Goal: Communication & Community: Connect with others

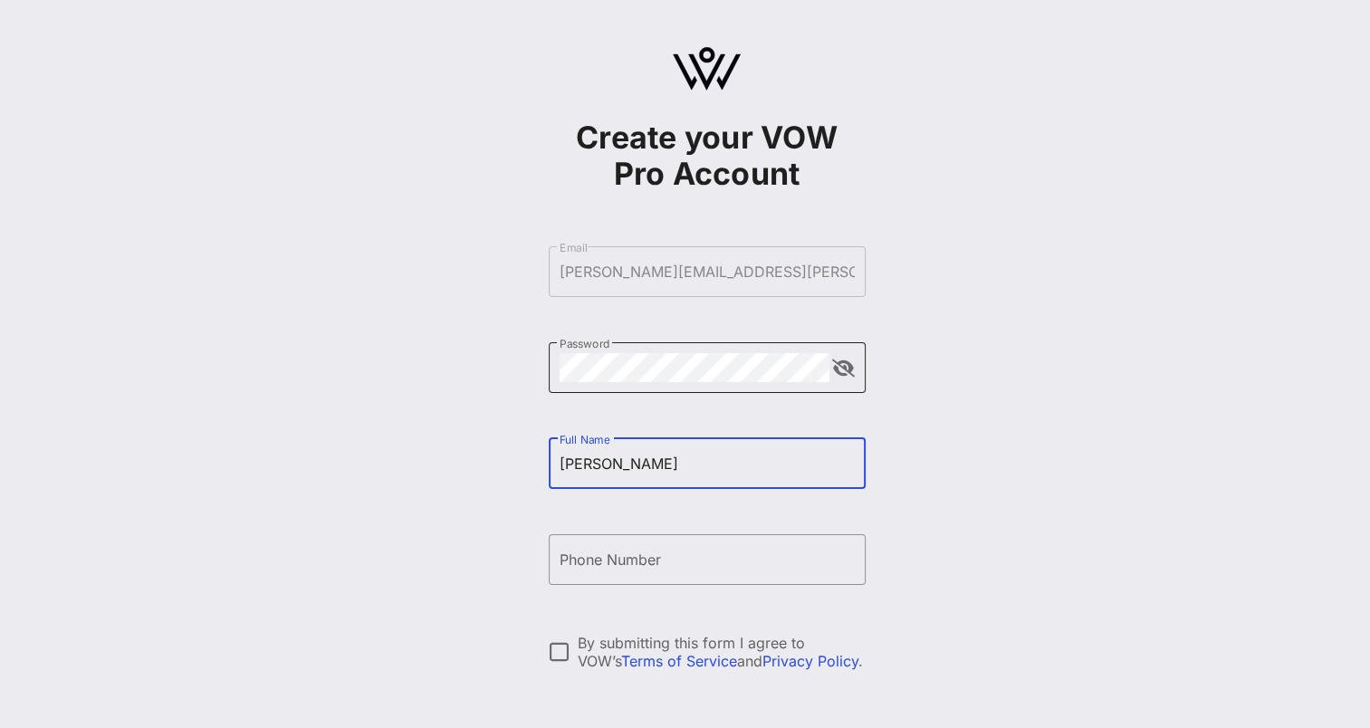
type input "[PERSON_NAME]"
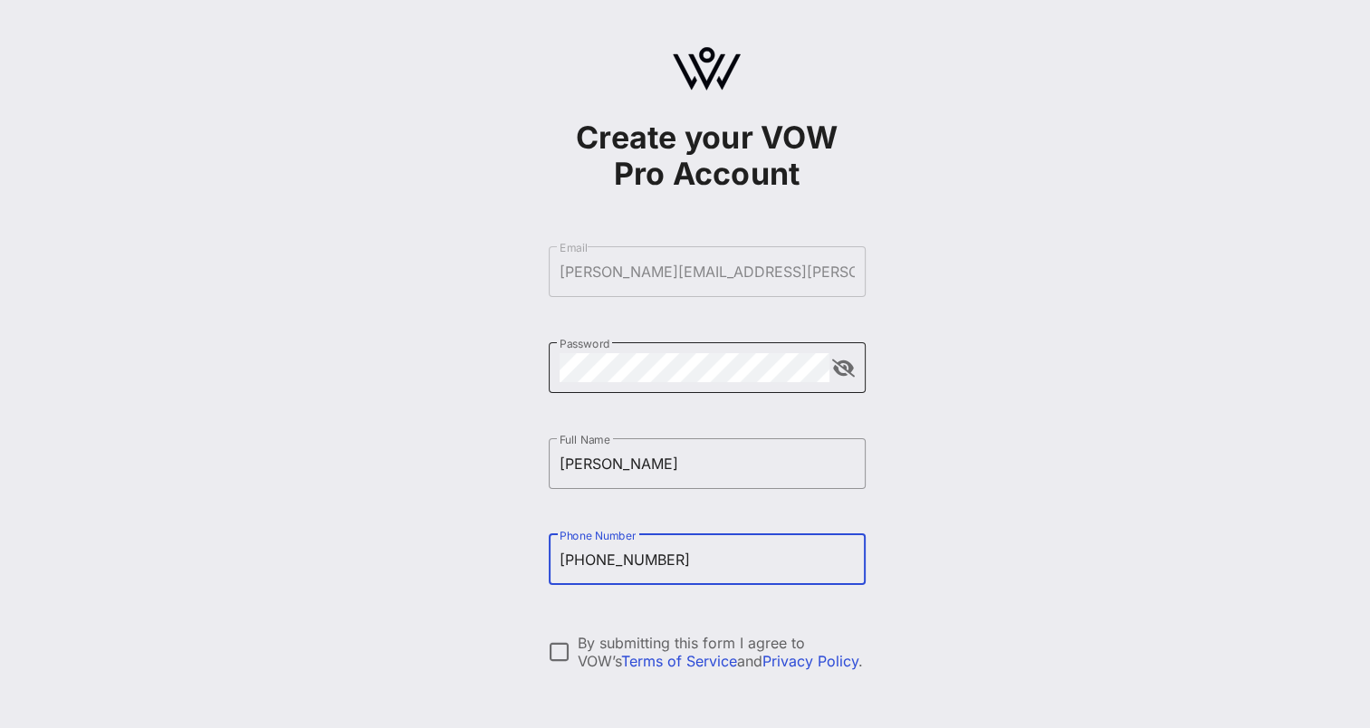
type input "[PHONE_NUMBER]"
click at [558, 651] on div at bounding box center [559, 651] width 31 height 31
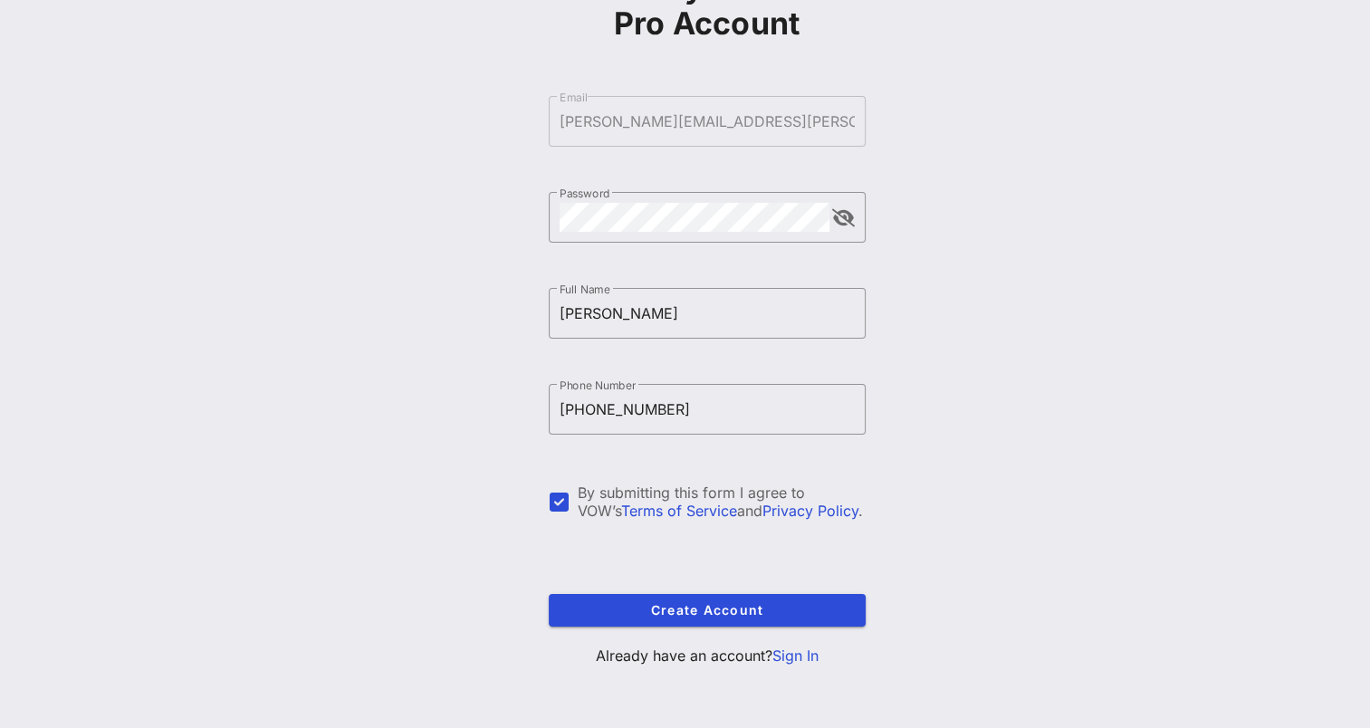
click at [800, 665] on p "Already have an account? Sign In" at bounding box center [707, 656] width 317 height 22
click at [799, 655] on link "Sign In" at bounding box center [795, 655] width 46 height 18
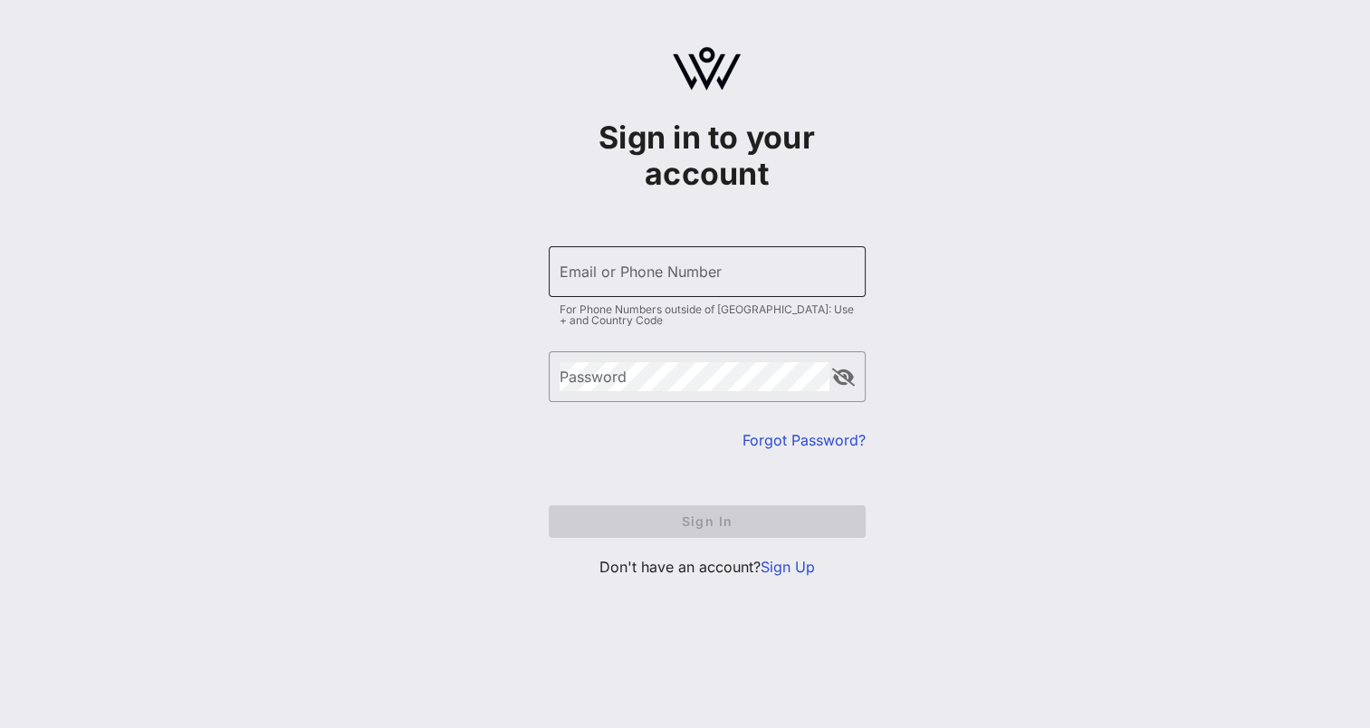
click at [605, 253] on div "Email or Phone Number" at bounding box center [707, 271] width 295 height 51
click at [596, 275] on div "Email or Phone Number" at bounding box center [707, 271] width 295 height 51
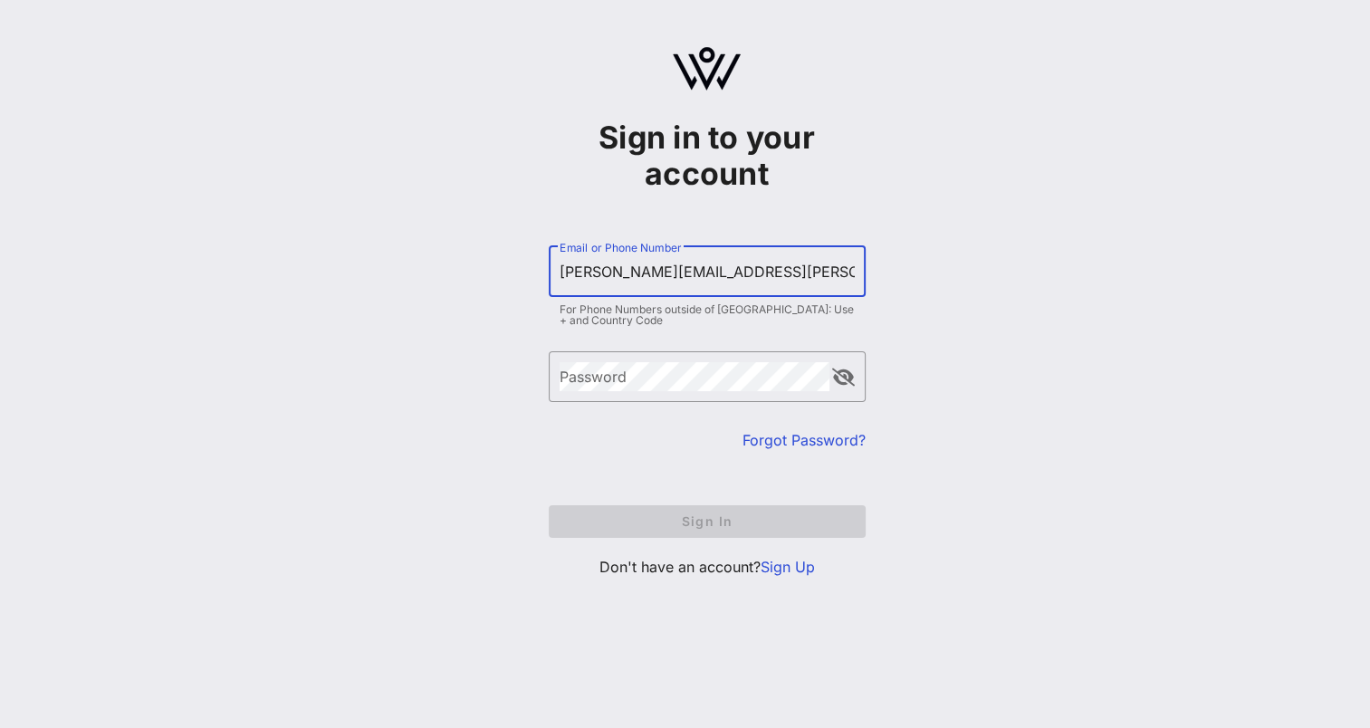
type input "[PERSON_NAME][EMAIL_ADDRESS][PERSON_NAME][DOMAIN_NAME]"
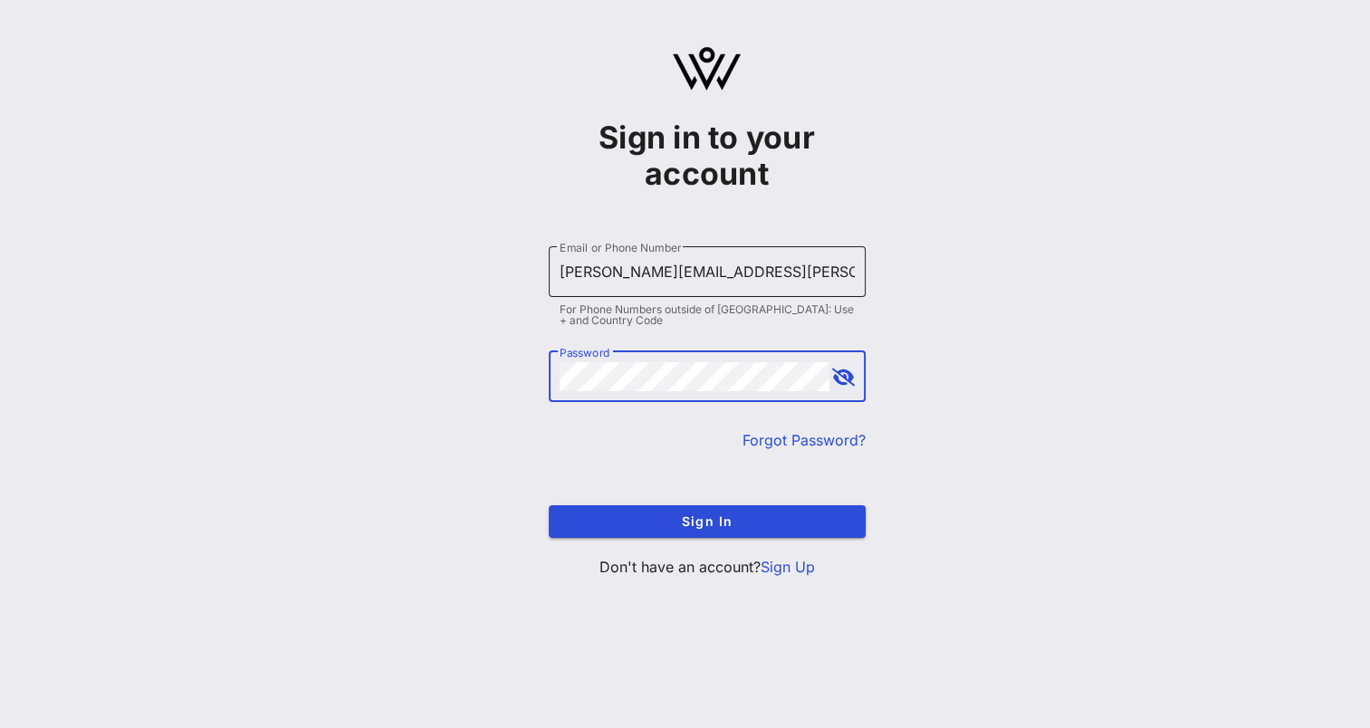
click at [549, 505] on button "Sign In" at bounding box center [707, 521] width 317 height 33
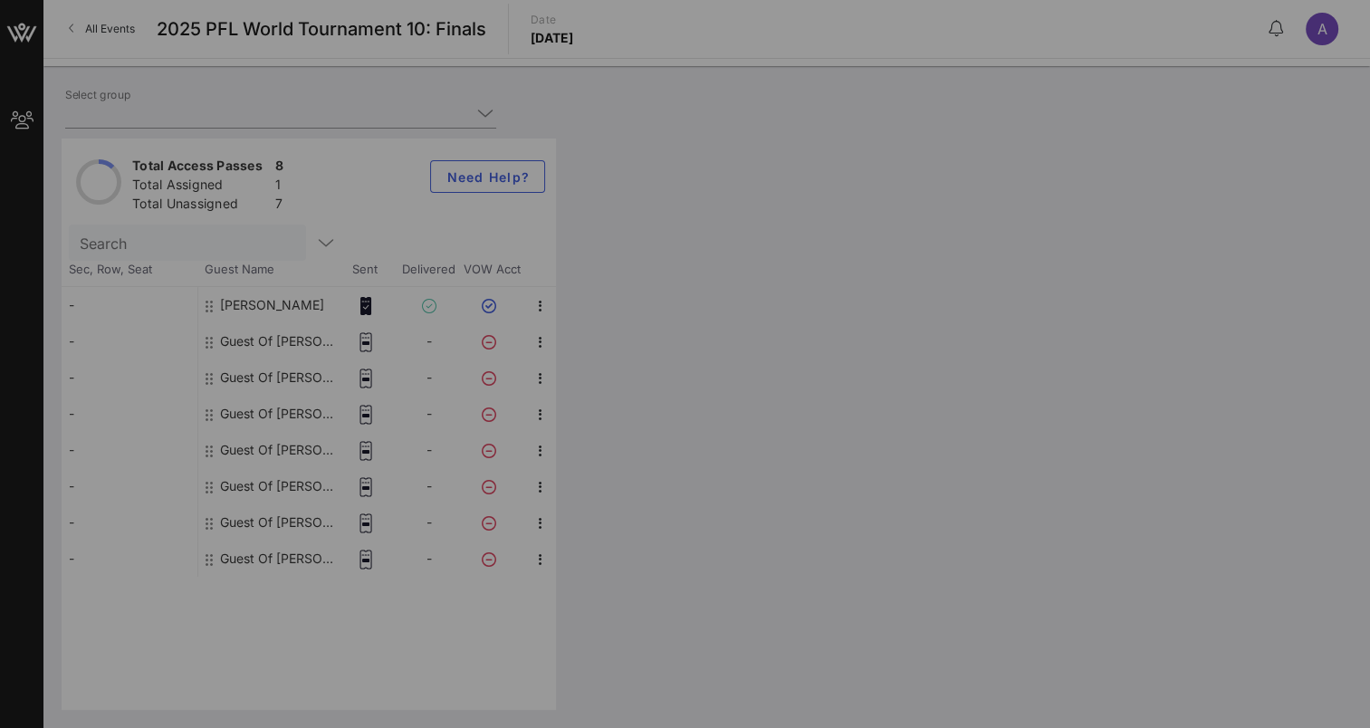
type input "[PERSON_NAME] (DD/PM) [[PERSON_NAME], [PERSON_NAME][EMAIL_ADDRESS][PERSON_NAME]…"
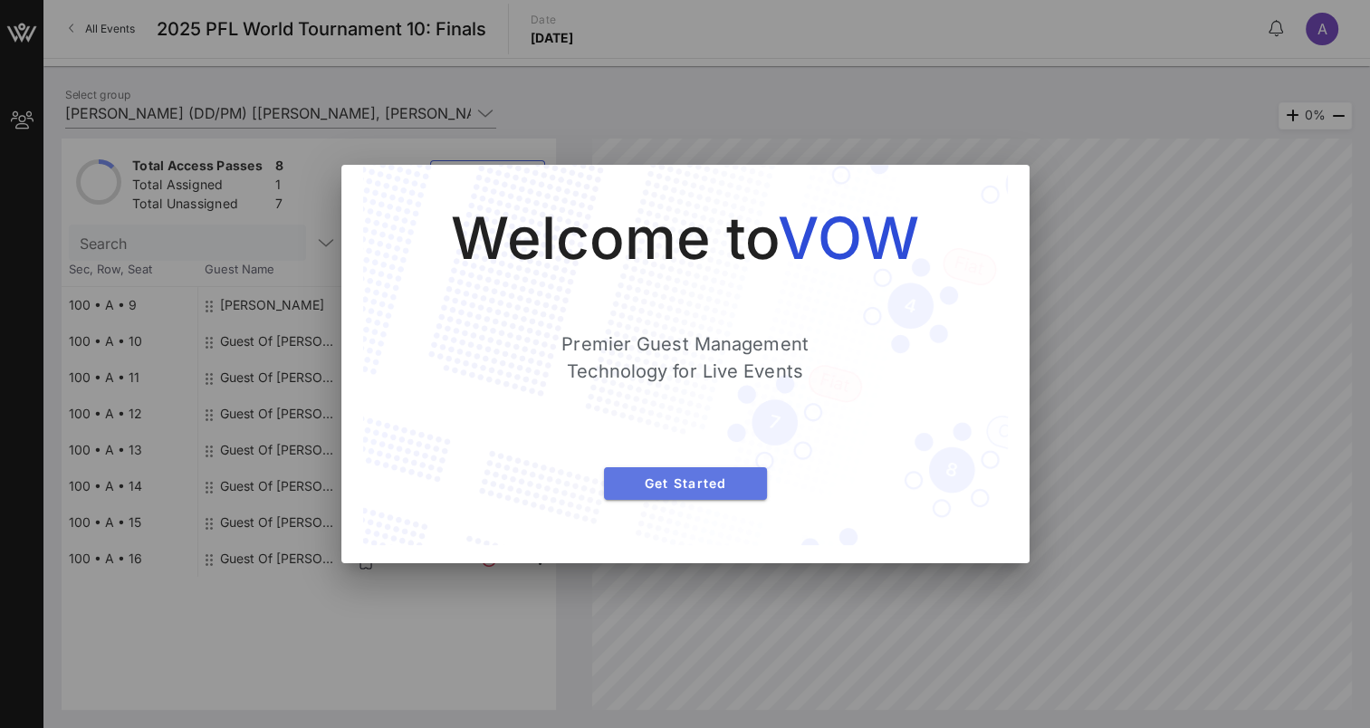
click at [675, 473] on button "Get Started" at bounding box center [685, 483] width 163 height 33
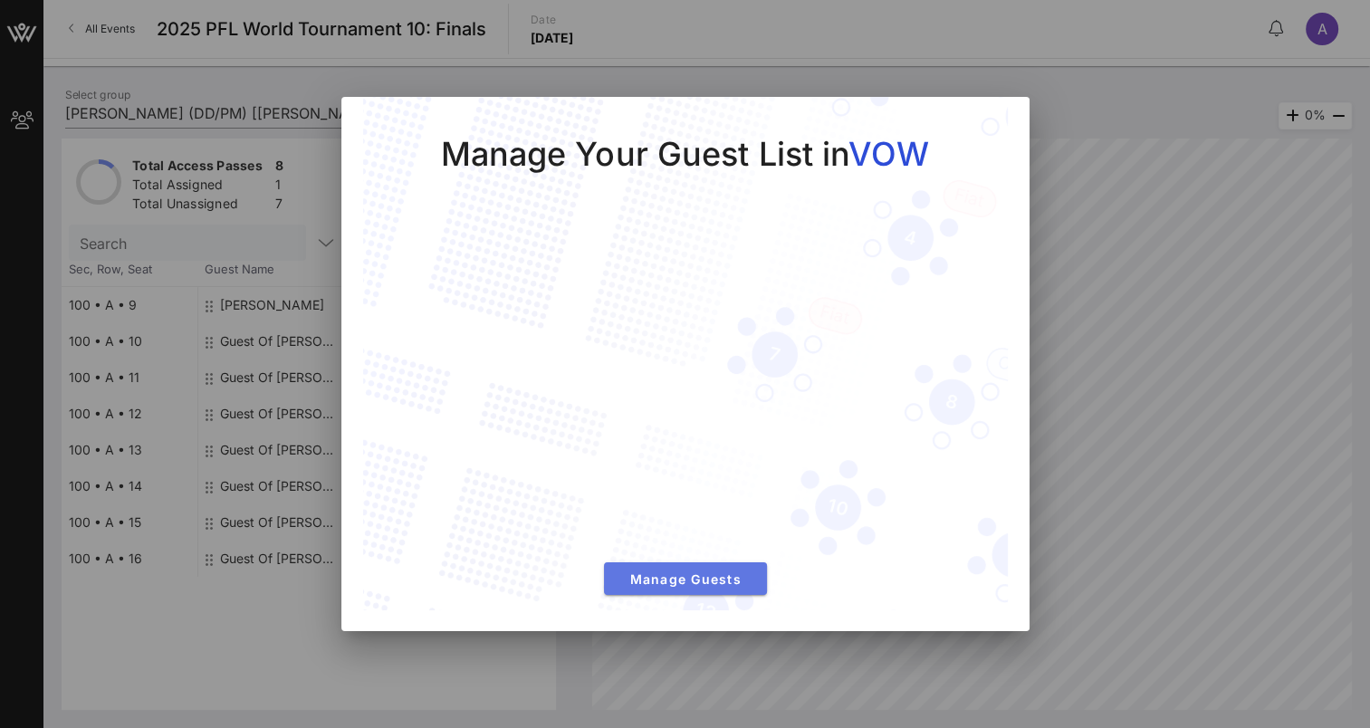
click at [684, 571] on span "Manage Guests" at bounding box center [685, 578] width 134 height 15
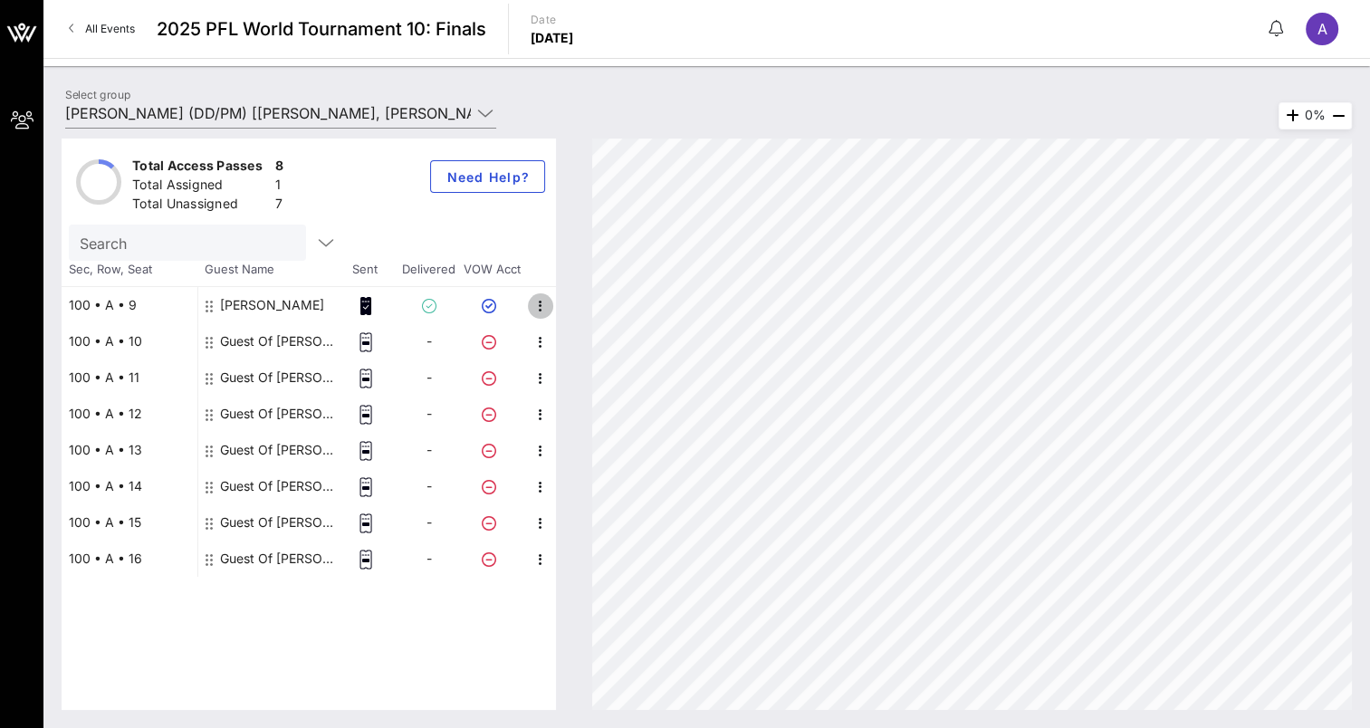
click at [539, 301] on icon "button" at bounding box center [541, 306] width 22 height 22
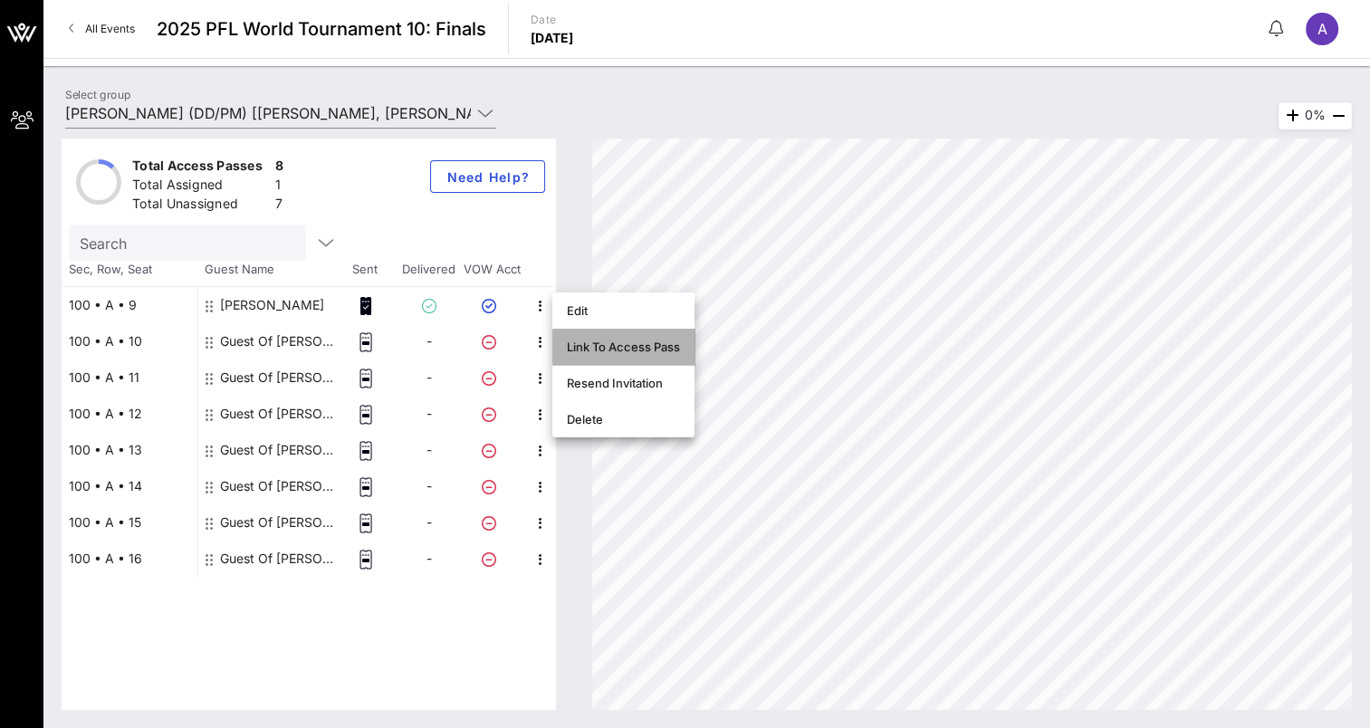
click at [633, 346] on div "Link To Access Pass" at bounding box center [623, 347] width 113 height 14
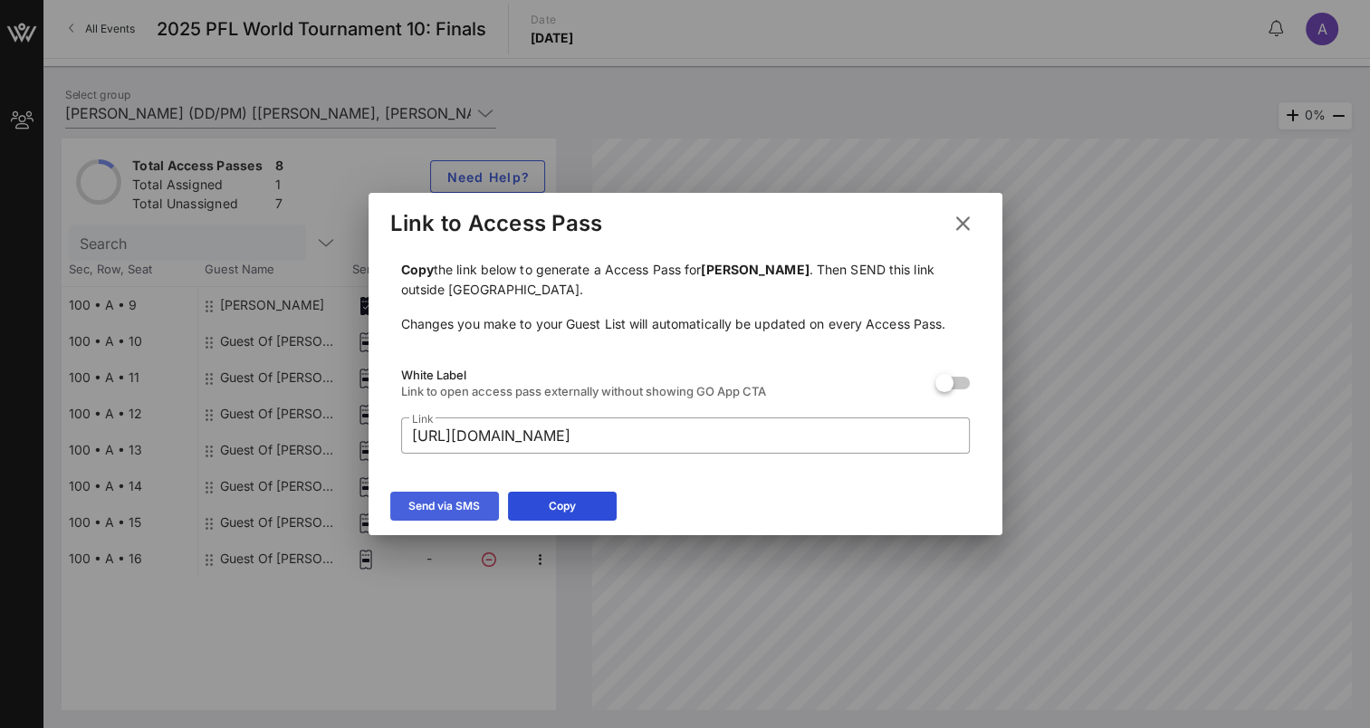
click at [451, 502] on div "Send via SMS" at bounding box center [444, 506] width 72 height 18
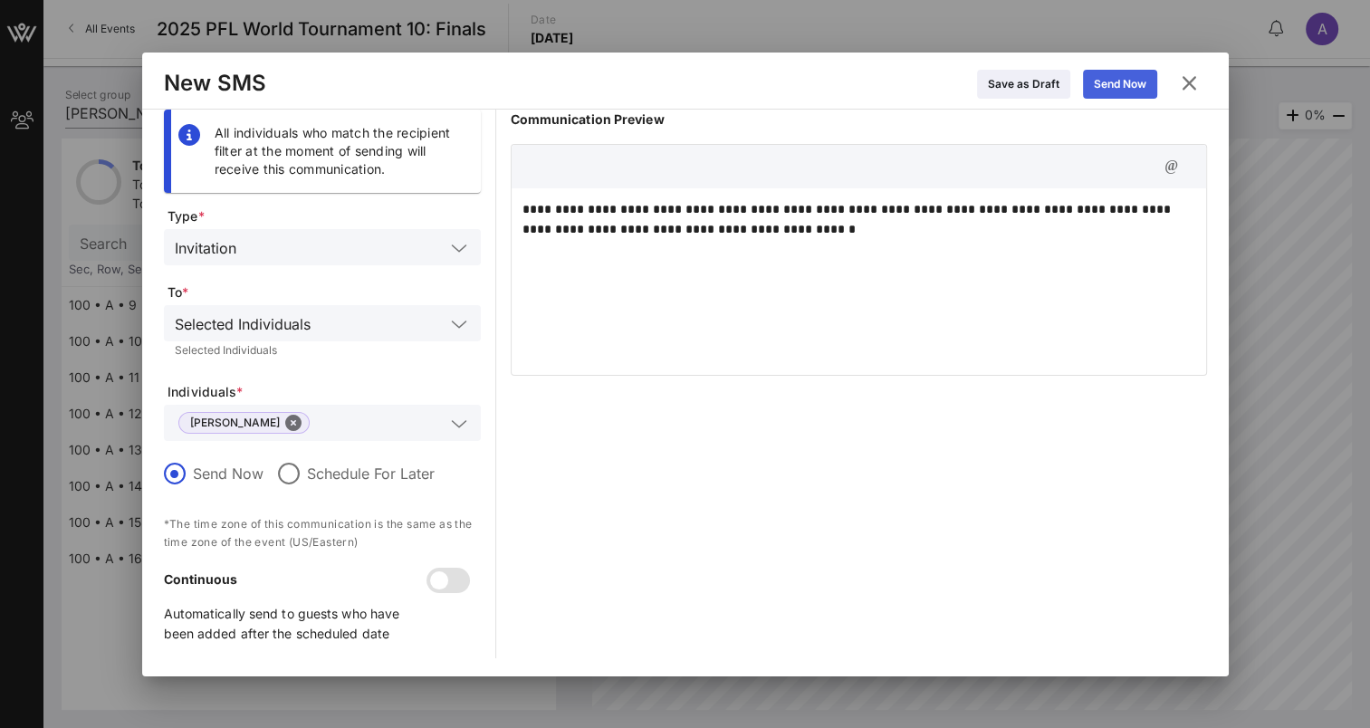
click at [1124, 91] on div "Send Now" at bounding box center [1120, 84] width 53 height 18
click at [464, 248] on icon at bounding box center [459, 248] width 16 height 22
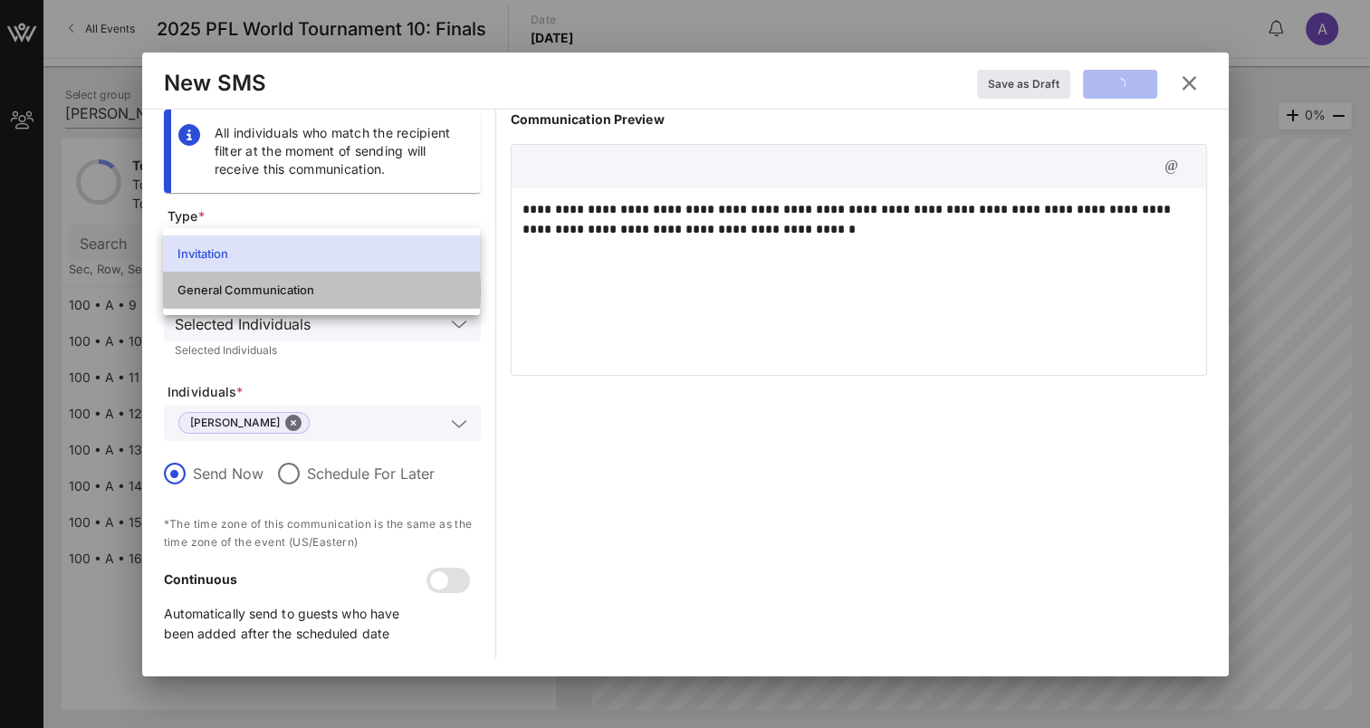
click at [324, 295] on div "General Communication" at bounding box center [321, 289] width 288 height 14
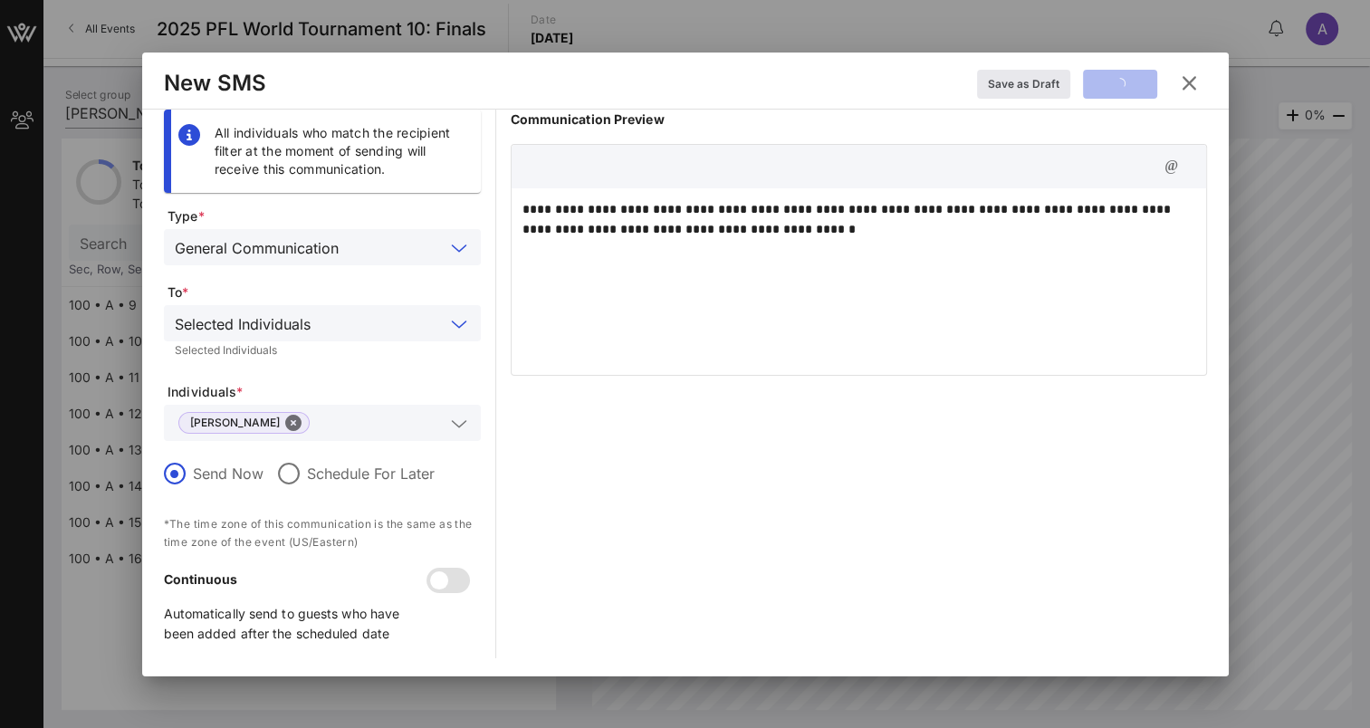
click at [351, 314] on input "text" at bounding box center [381, 323] width 127 height 24
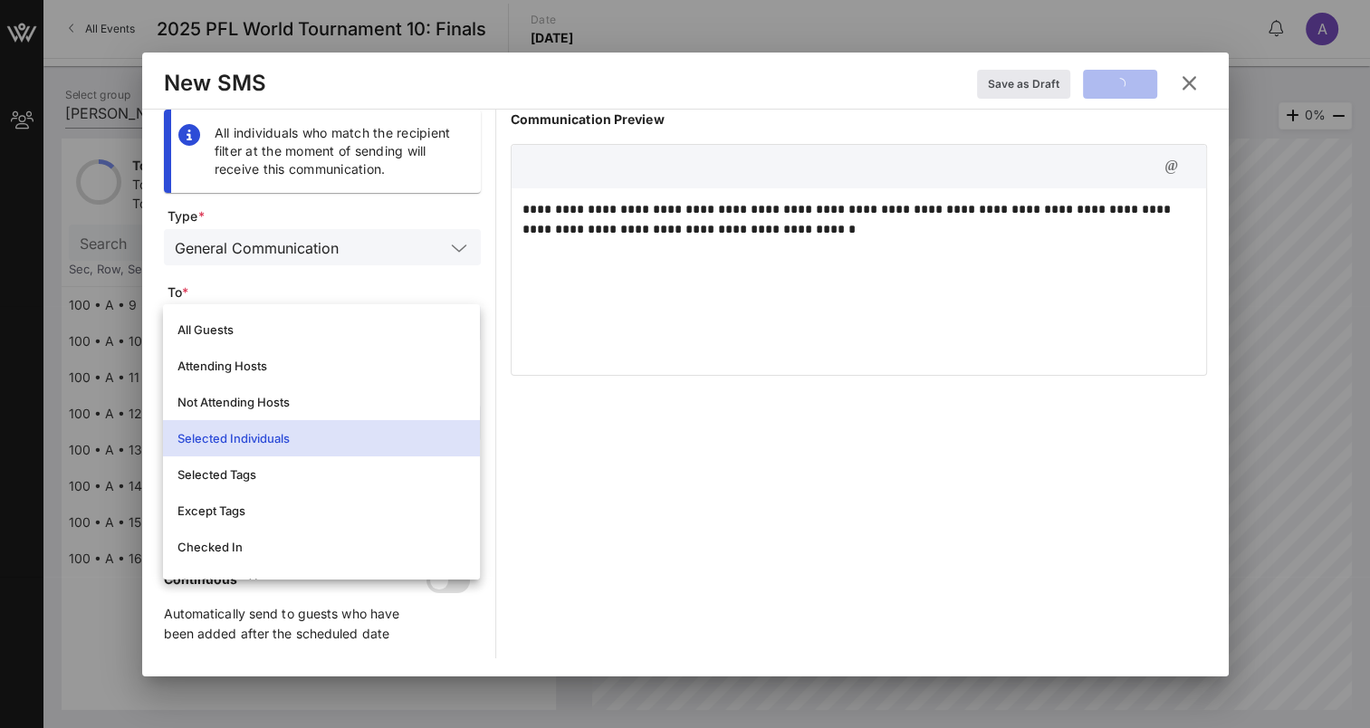
click at [262, 435] on div "Selected Individuals" at bounding box center [321, 438] width 288 height 14
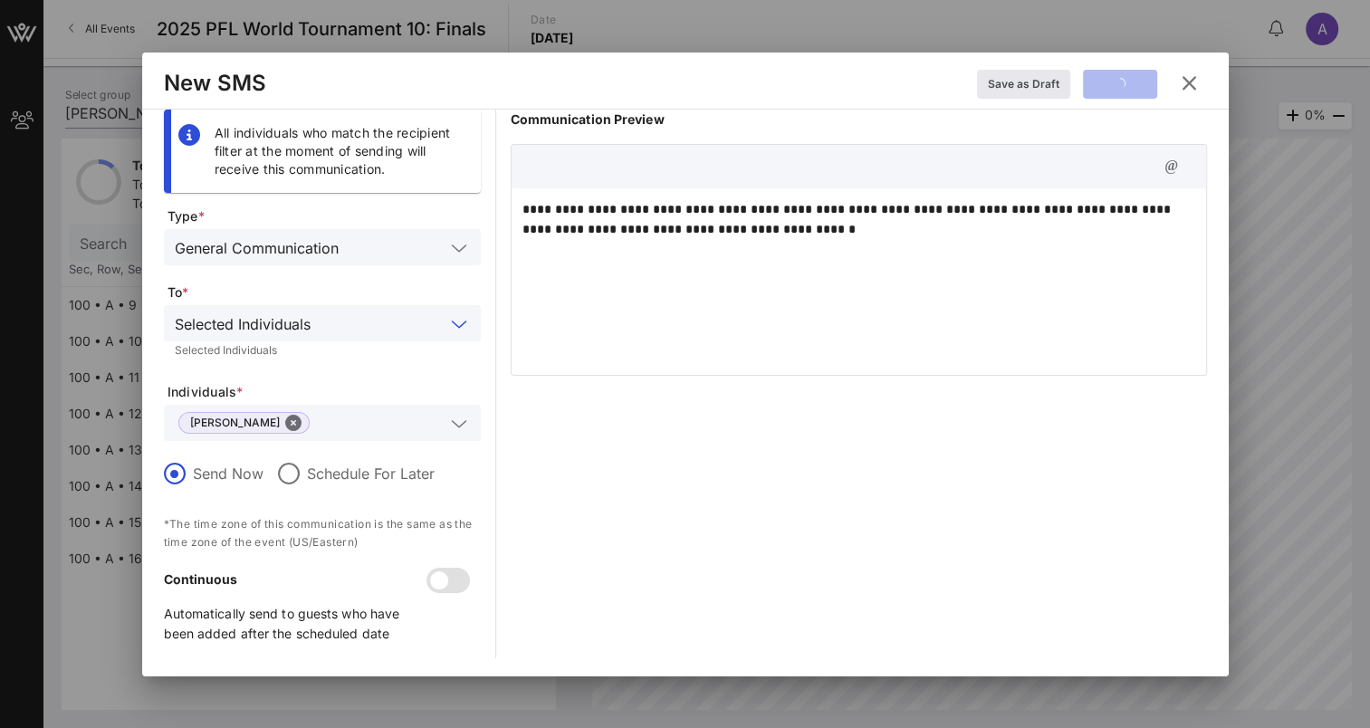
click at [398, 549] on p "*The time zone of this communication is the same as the time zone of the event …" at bounding box center [322, 533] width 317 height 36
click at [454, 244] on icon at bounding box center [459, 248] width 16 height 22
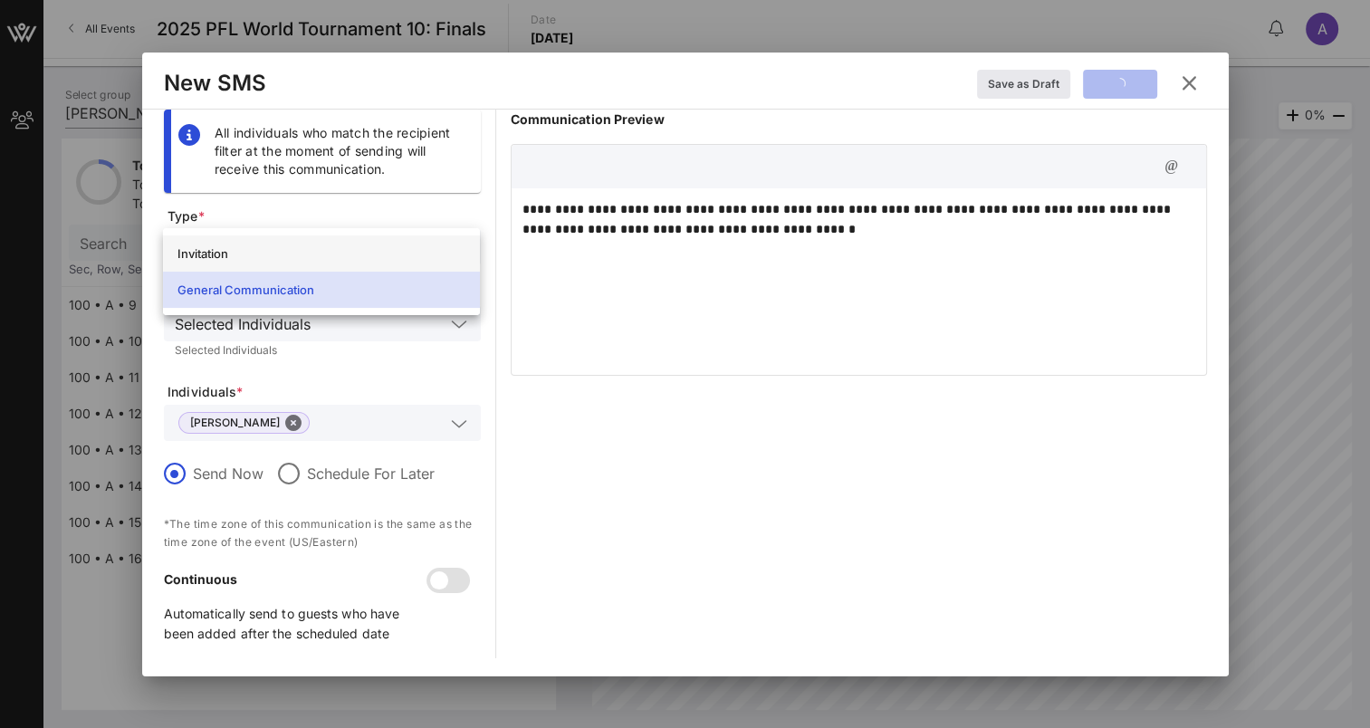
click at [244, 258] on div "Invitation" at bounding box center [321, 253] width 288 height 14
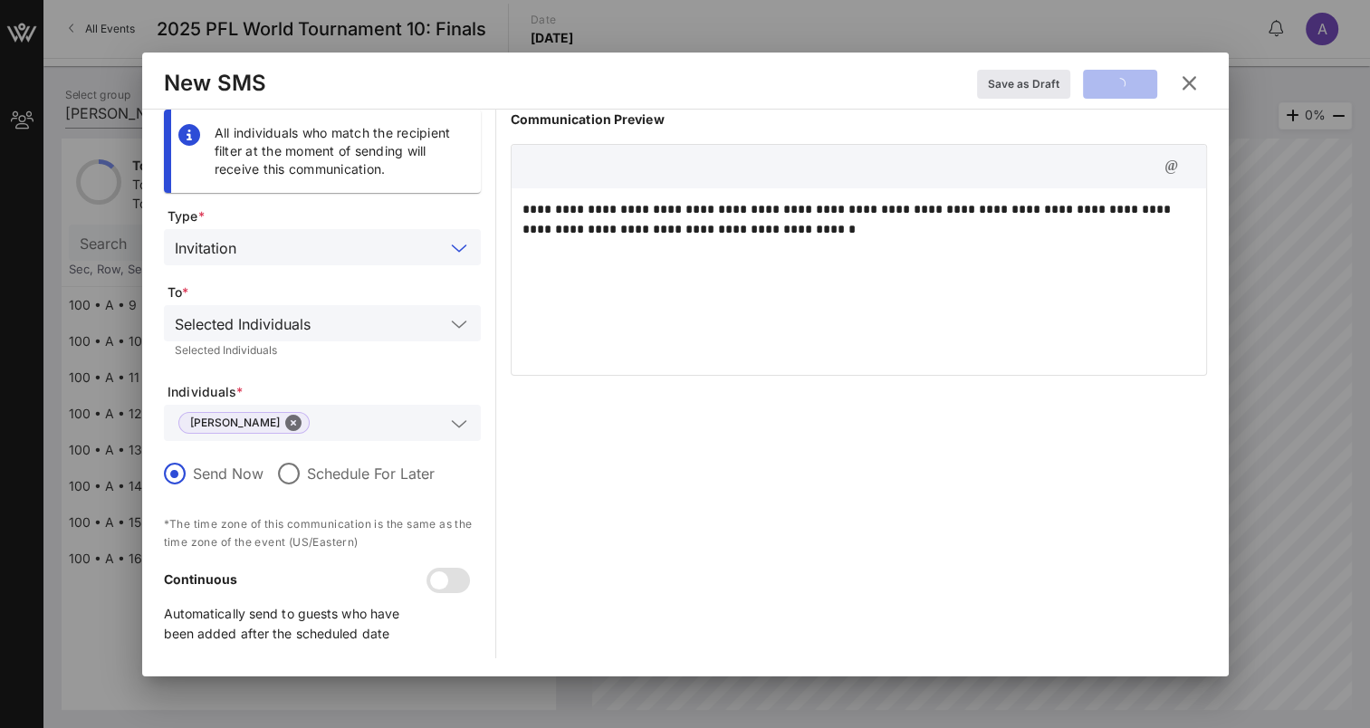
click at [458, 322] on icon at bounding box center [459, 324] width 16 height 22
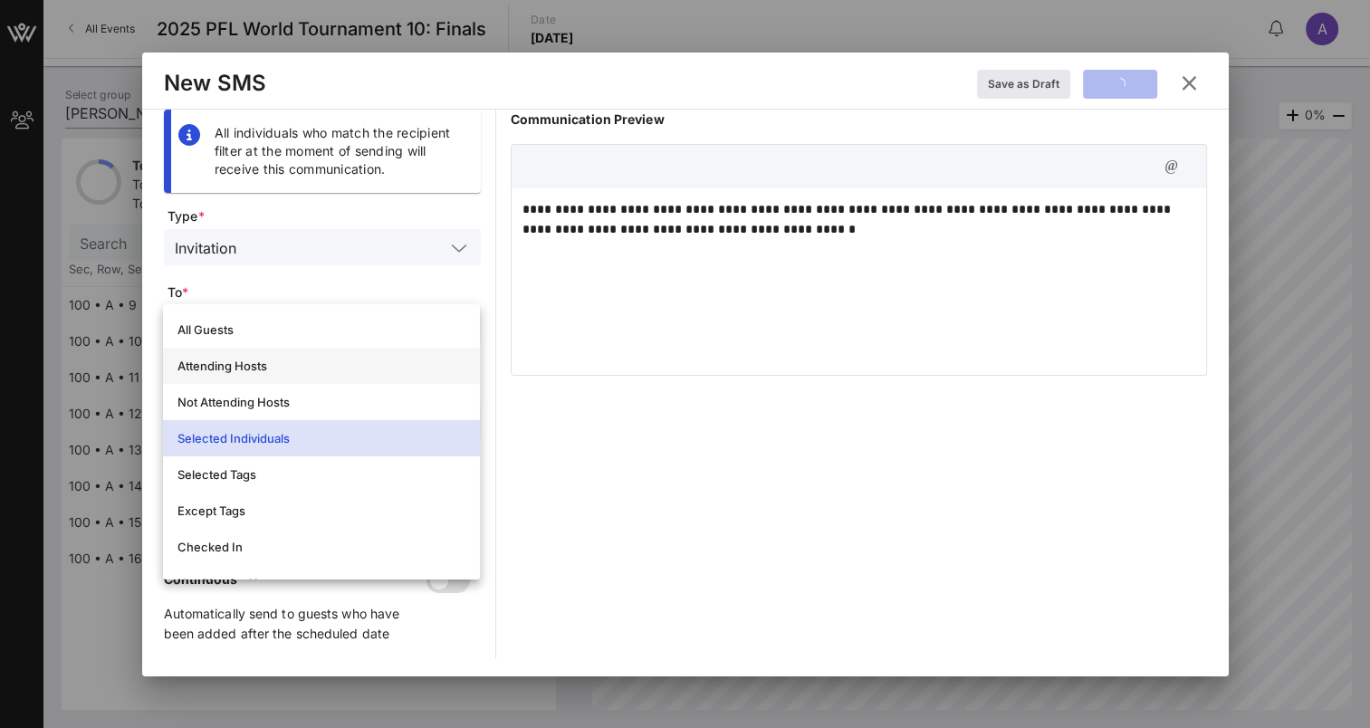
click at [227, 358] on div "Attending Hosts" at bounding box center [321, 365] width 288 height 29
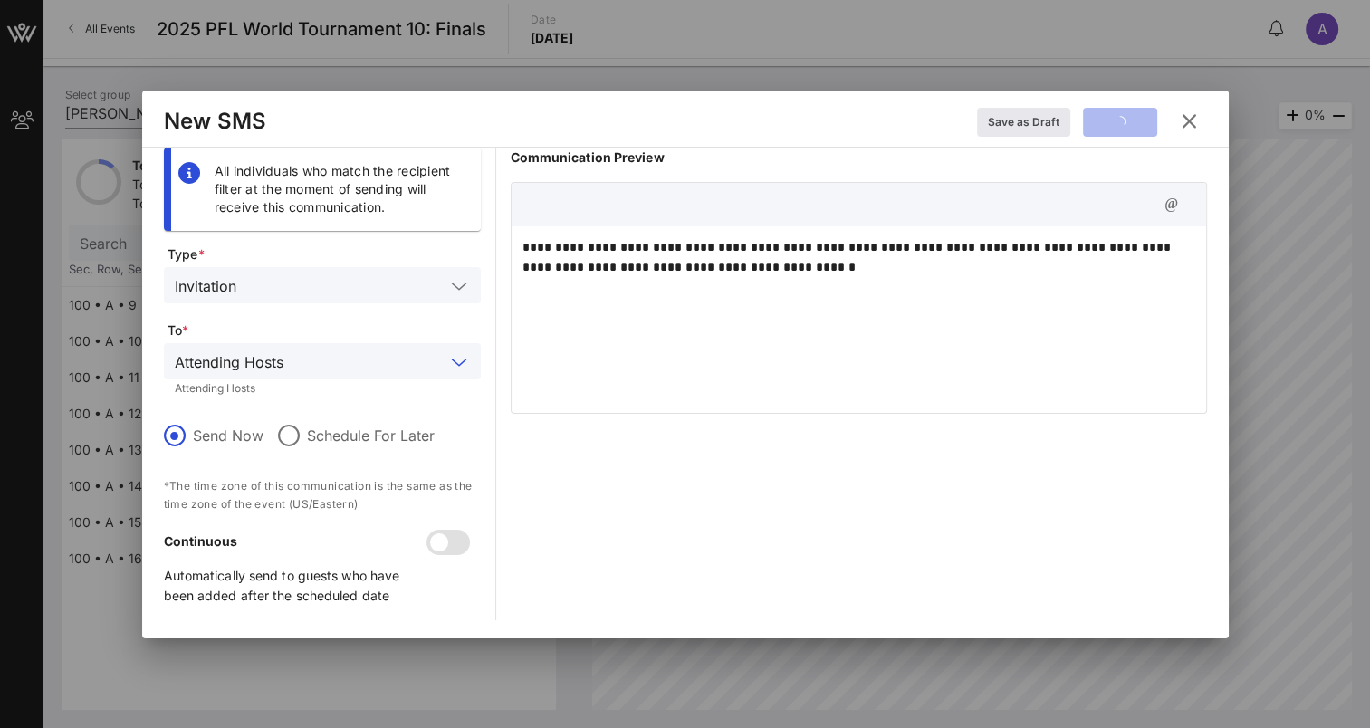
click at [1191, 120] on icon at bounding box center [1188, 121] width 33 height 33
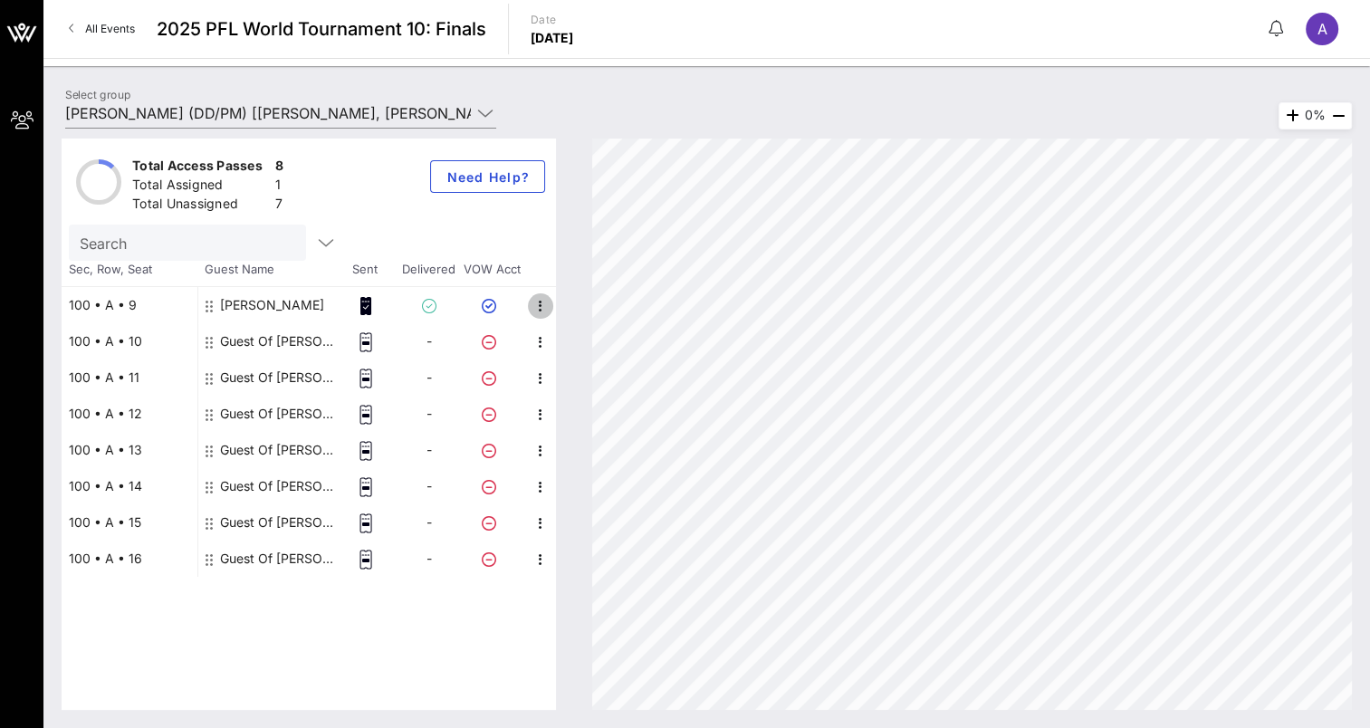
click at [544, 307] on icon "button" at bounding box center [541, 306] width 22 height 22
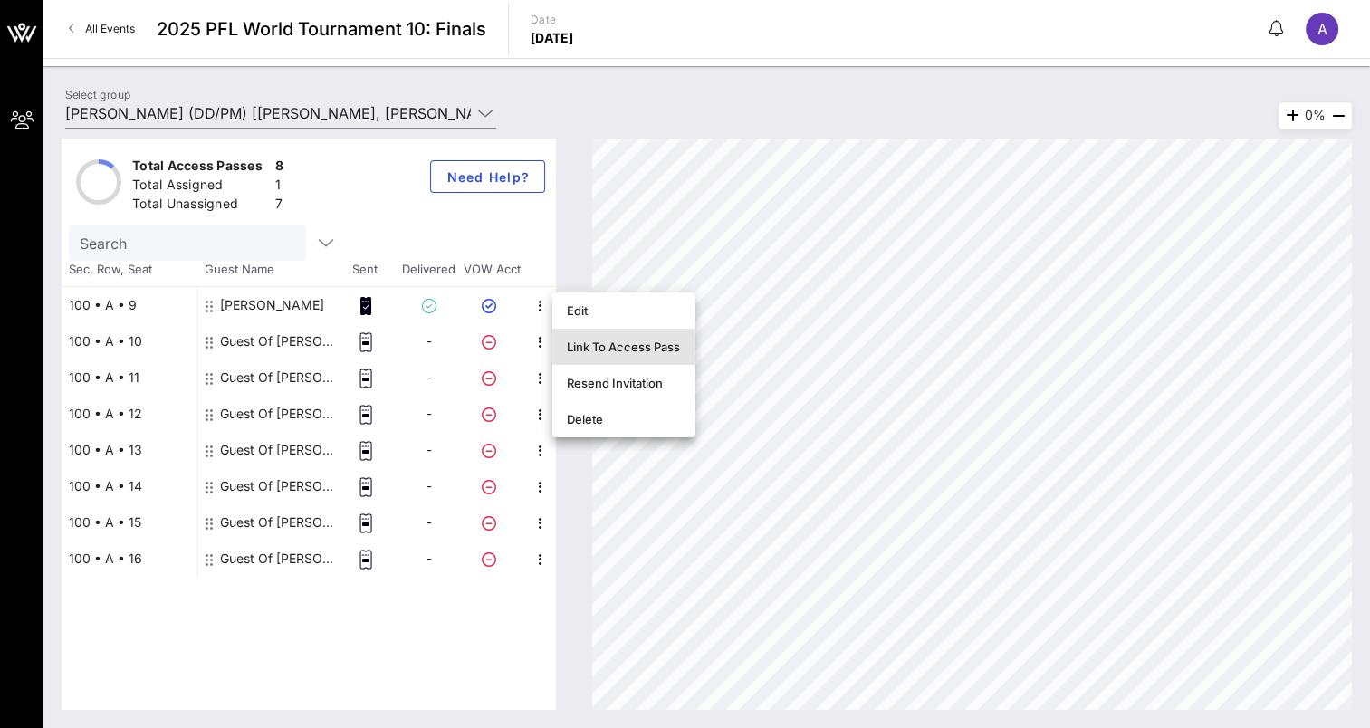
click at [633, 351] on div "Link To Access Pass" at bounding box center [623, 347] width 113 height 14
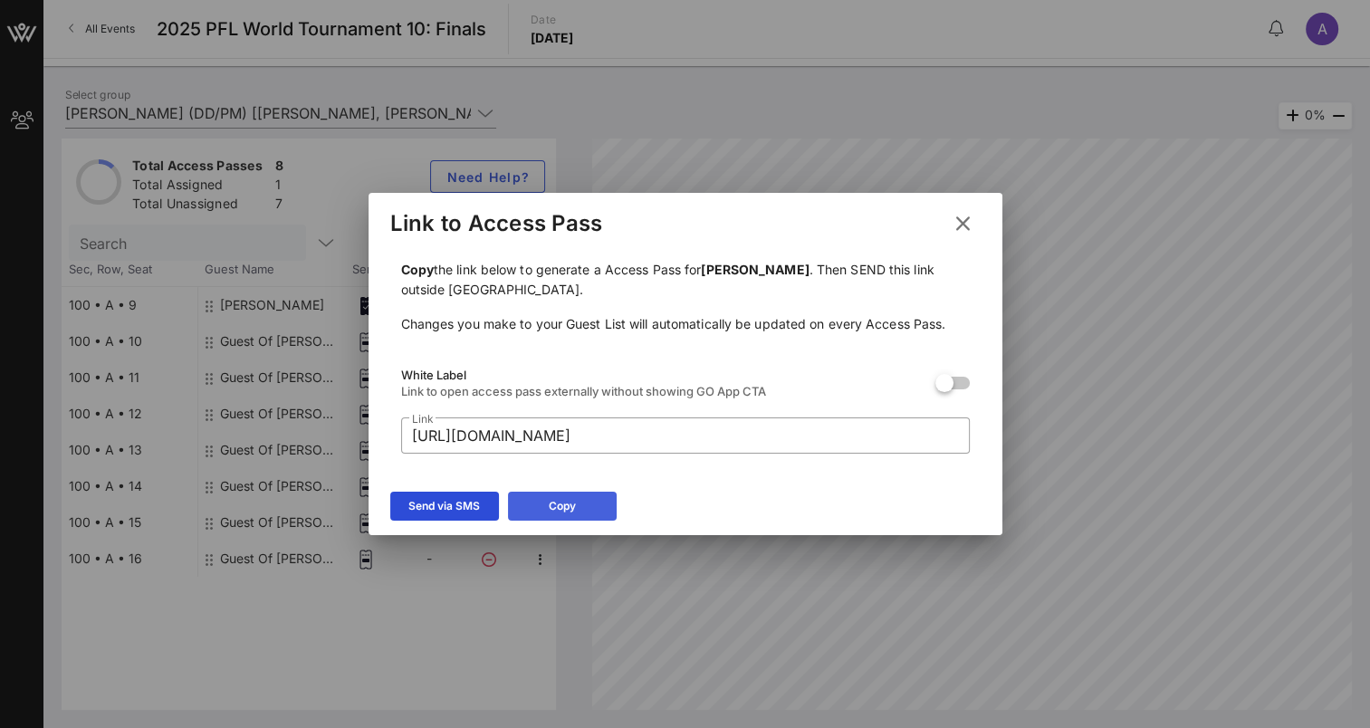
click at [560, 509] on icon at bounding box center [561, 506] width 16 height 16
click at [957, 223] on icon at bounding box center [962, 224] width 26 height 24
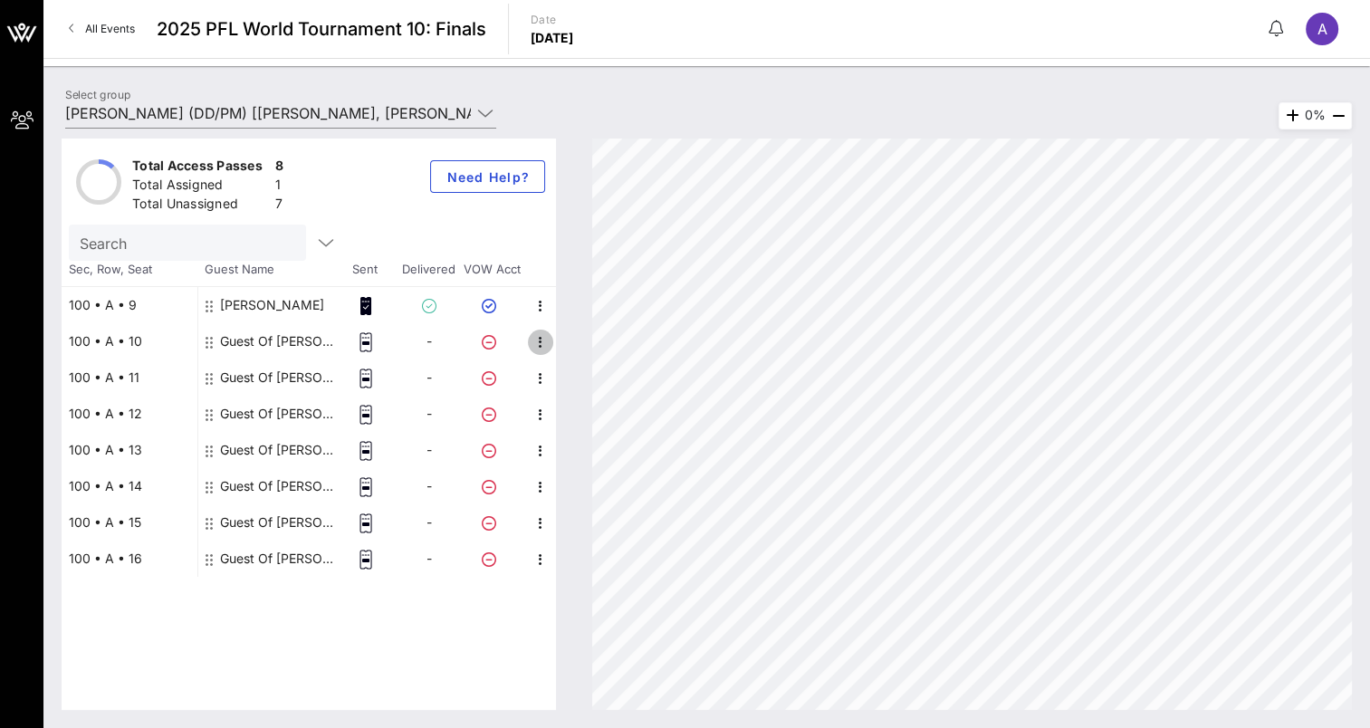
click at [540, 344] on icon "button" at bounding box center [541, 342] width 22 height 22
click at [282, 339] on div "Guest Of [PERSON_NAME]" at bounding box center [277, 341] width 114 height 36
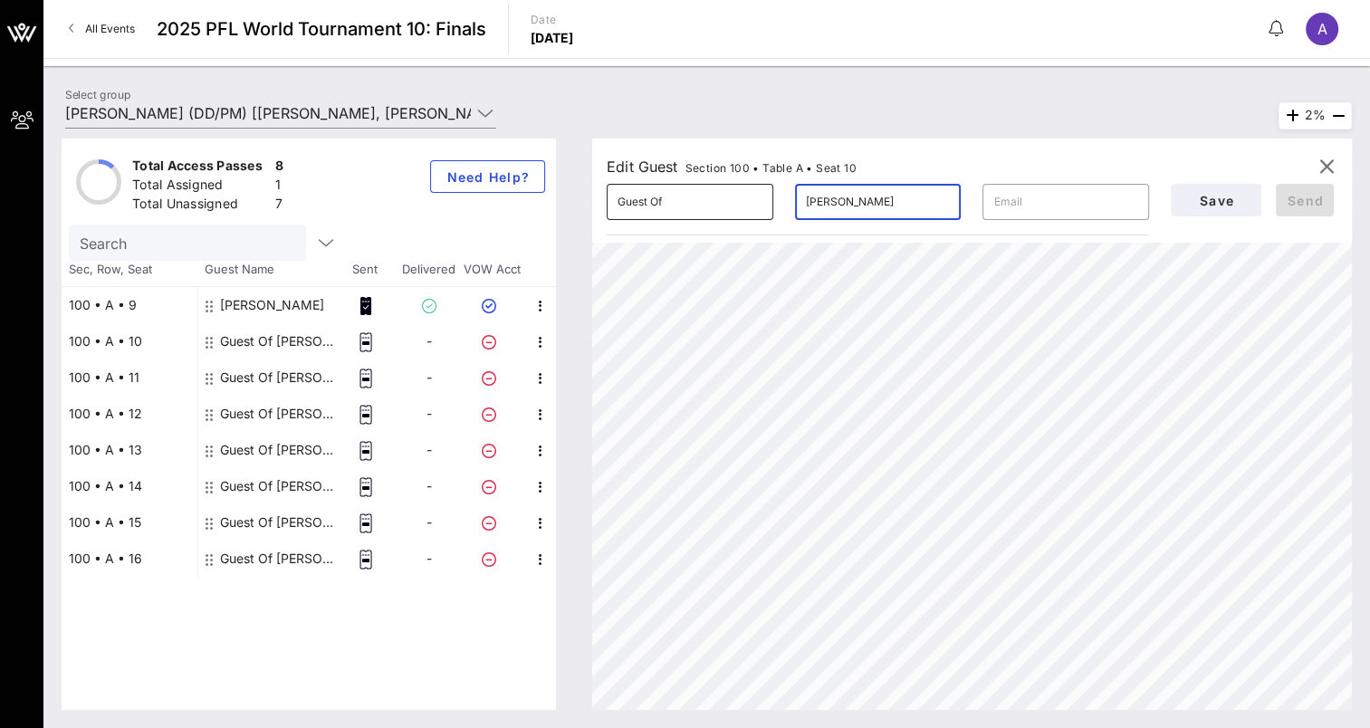
drag, startPoint x: 892, startPoint y: 198, endPoint x: 748, endPoint y: 197, distance: 144.0
click at [748, 197] on div "​ Guest Of ​ [PERSON_NAME] ​" at bounding box center [878, 202] width 564 height 58
type input "[PERSON_NAME]"
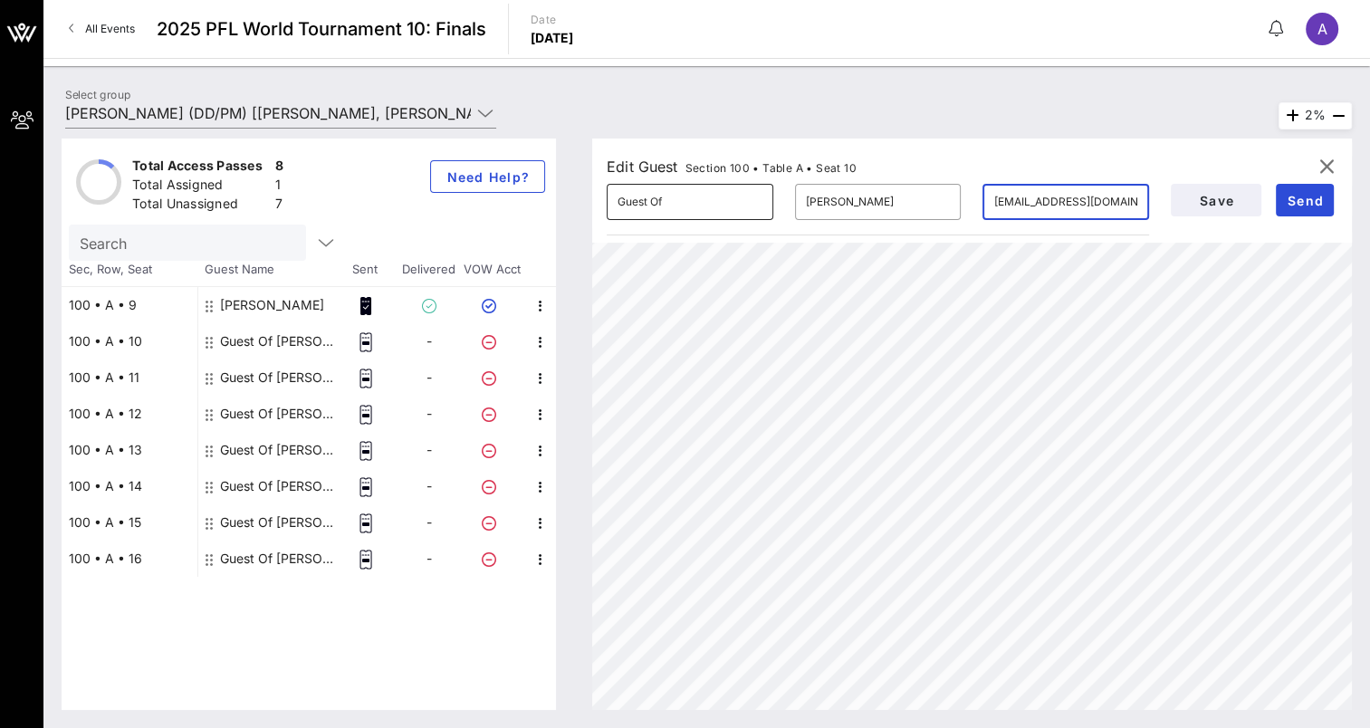
scroll to position [0, 15]
type input "[EMAIL_ADDRESS][DOMAIN_NAME]"
click at [748, 199] on input "Guest Of" at bounding box center [689, 201] width 145 height 29
drag, startPoint x: 722, startPoint y: 203, endPoint x: 544, endPoint y: 217, distance: 178.9
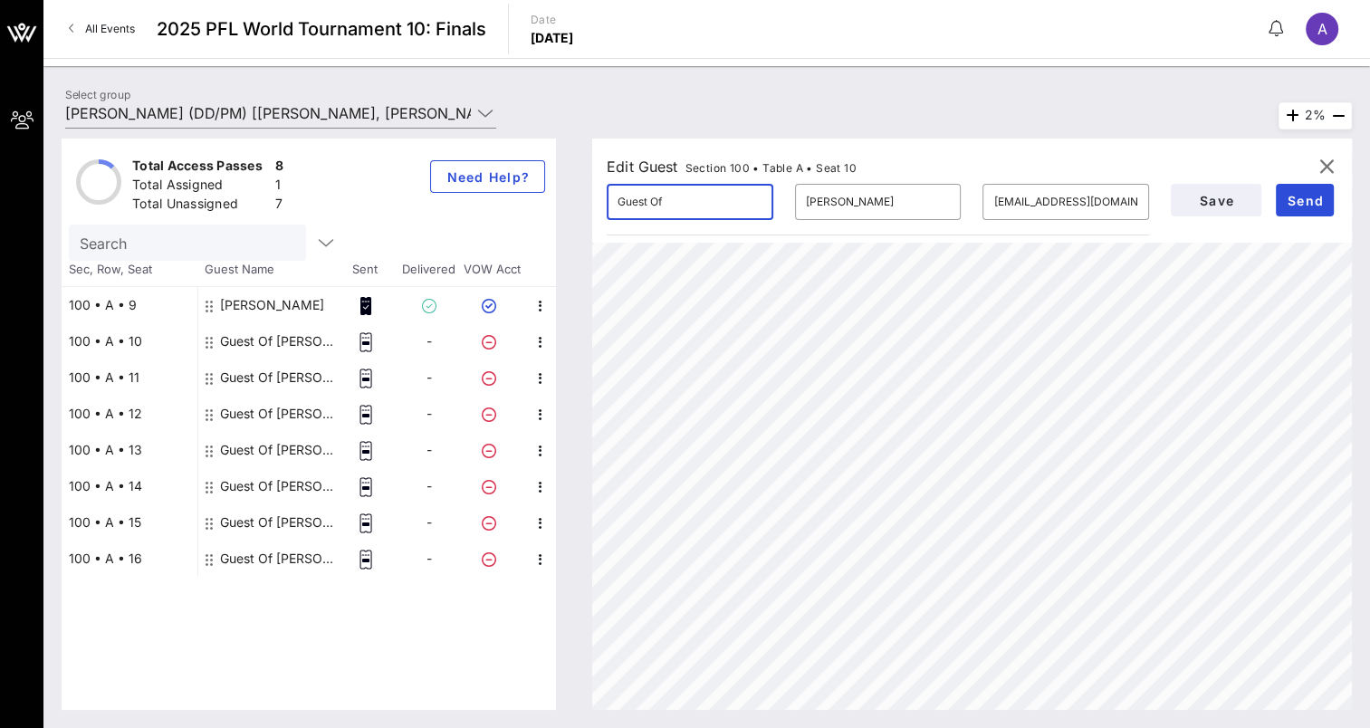
click at [544, 217] on div "Total Access Passes 8 Total Assigned 1 Total Unassigned 7 Need Help? Search Sec…" at bounding box center [707, 424] width 1290 height 571
type input "[PERSON_NAME]"
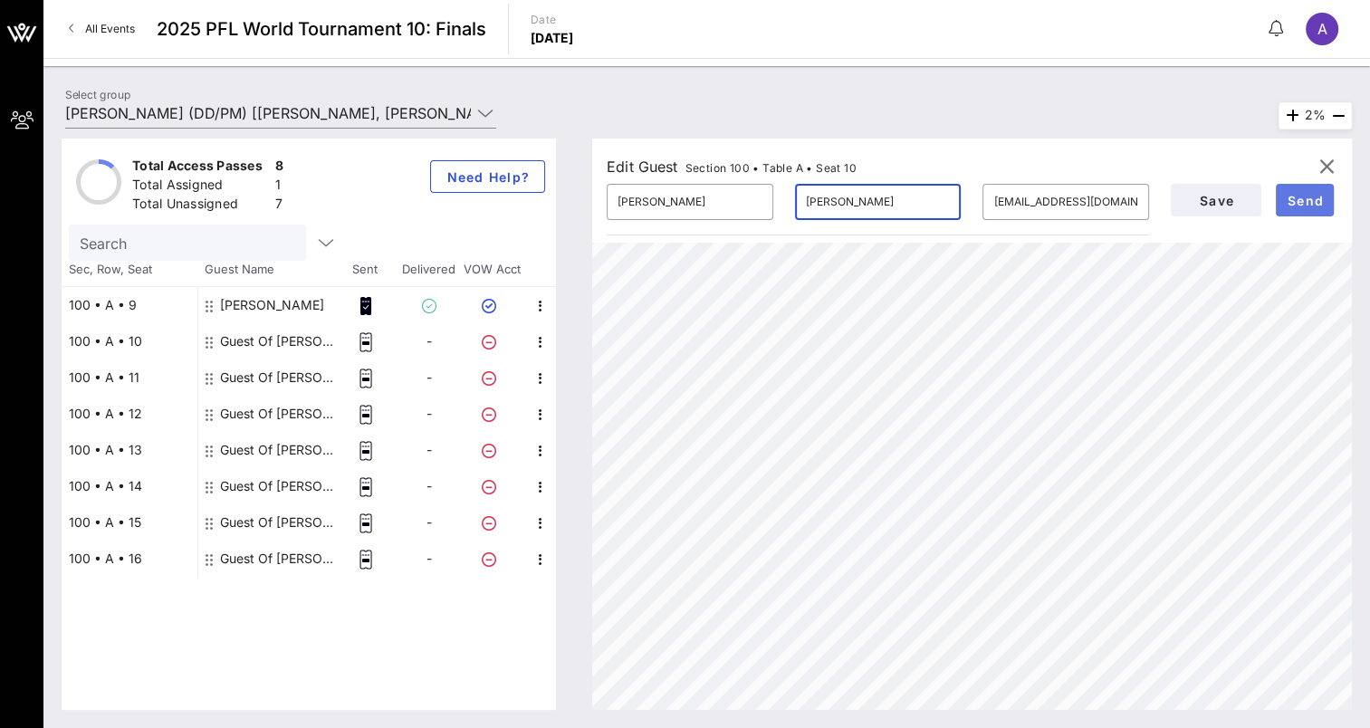
click at [1310, 196] on span "Send" at bounding box center [1304, 200] width 43 height 15
